Goal: Task Accomplishment & Management: Use online tool/utility

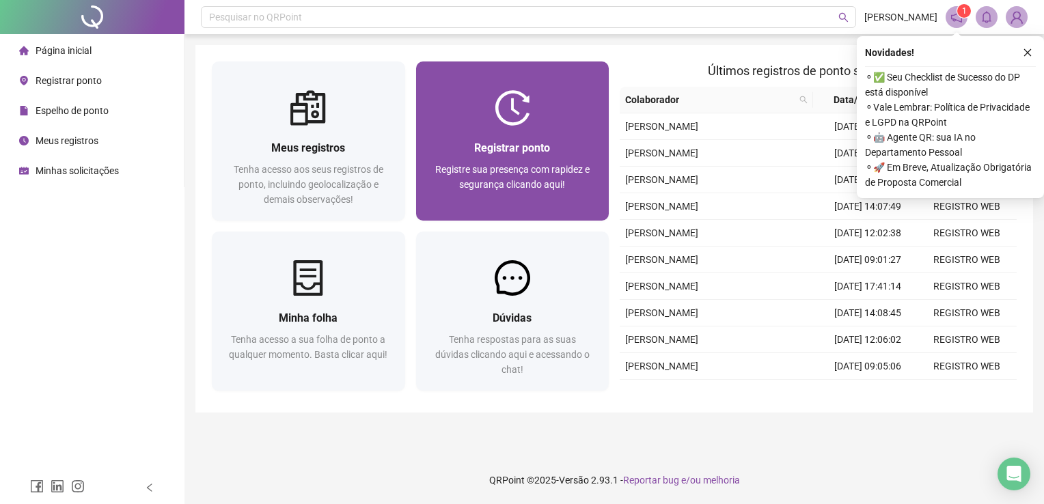
click at [514, 144] on span "Registrar ponto" at bounding box center [512, 147] width 76 height 13
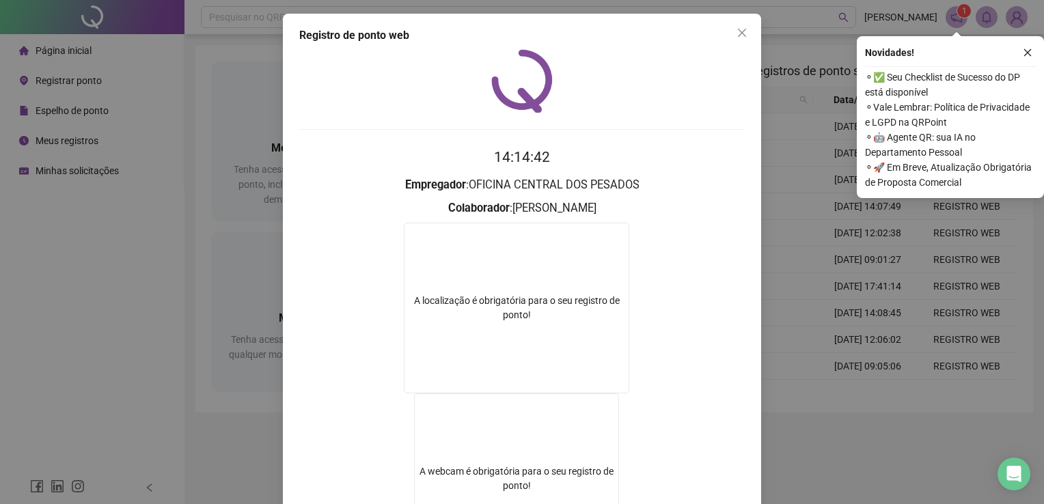
click at [853, 452] on div "Registro de ponto web 14:14:42 Empregador : OFICINA CENTRAL DOS PESADOS Colabor…" at bounding box center [522, 252] width 1044 height 504
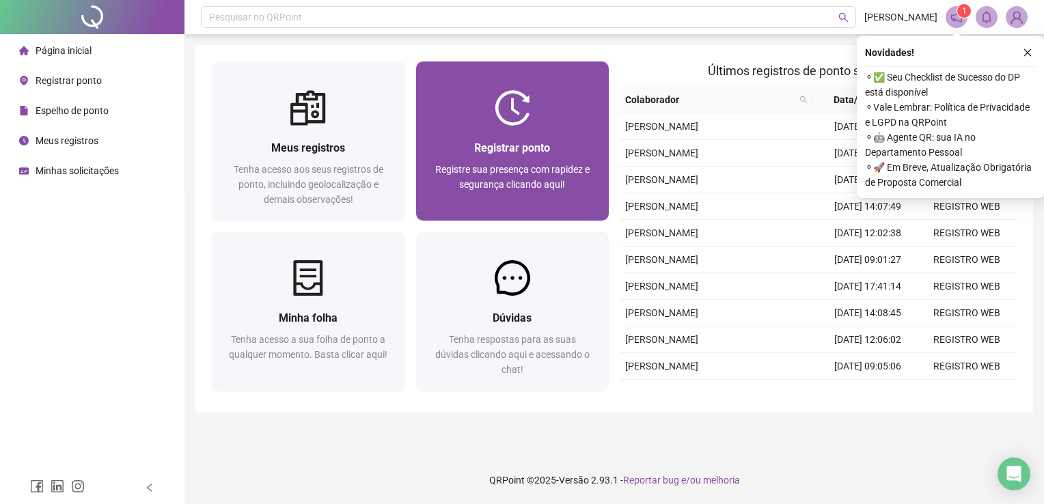
click at [560, 161] on div "Registrar ponto Registre sua presença com rapidez e segurança clicando aqui!" at bounding box center [512, 173] width 161 height 68
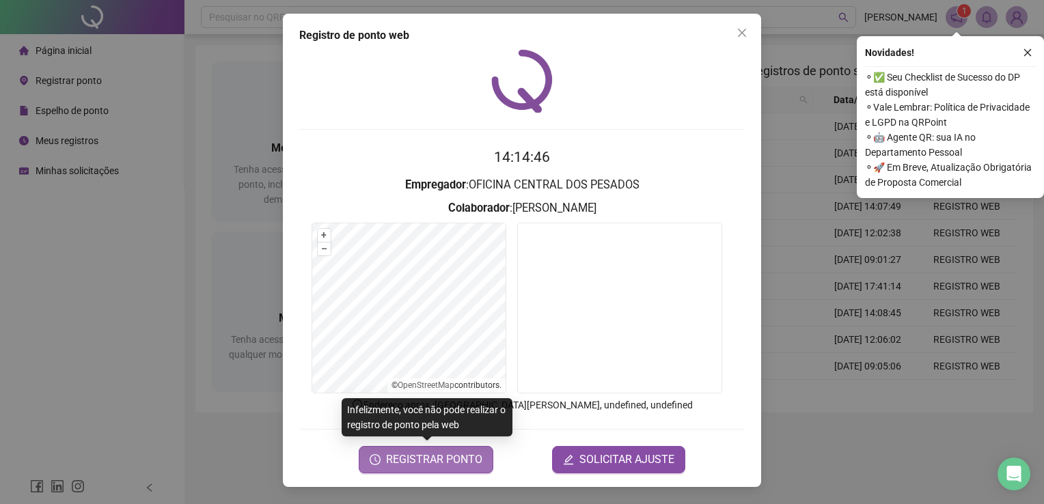
click at [464, 464] on span "REGISTRAR PONTO" at bounding box center [434, 460] width 96 height 16
